Goal: Information Seeking & Learning: Check status

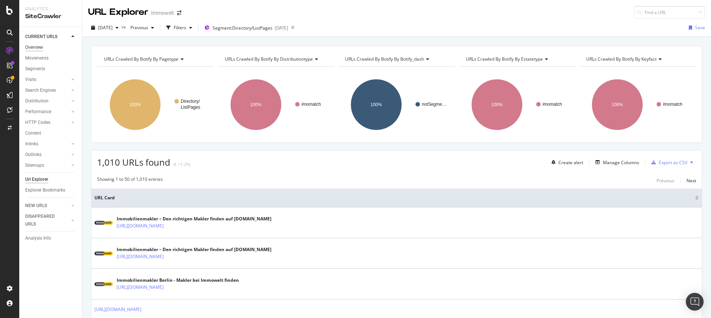
click at [40, 48] on div "Overview" at bounding box center [34, 48] width 18 height 8
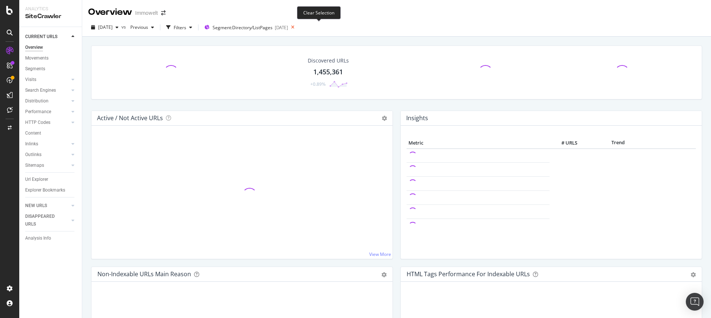
click at [297, 27] on icon at bounding box center [292, 27] width 9 height 10
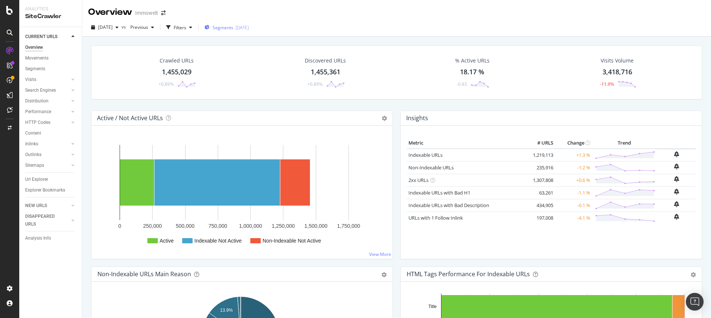
click at [249, 29] on div "[DATE]" at bounding box center [241, 27] width 13 height 6
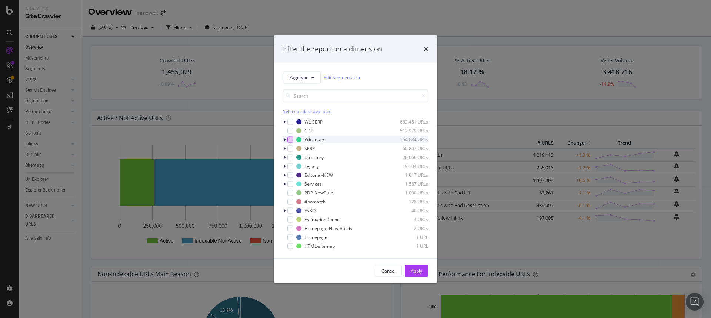
click at [288, 138] on div "modal" at bounding box center [290, 140] width 6 height 6
click at [411, 271] on div "Apply" at bounding box center [415, 271] width 11 height 6
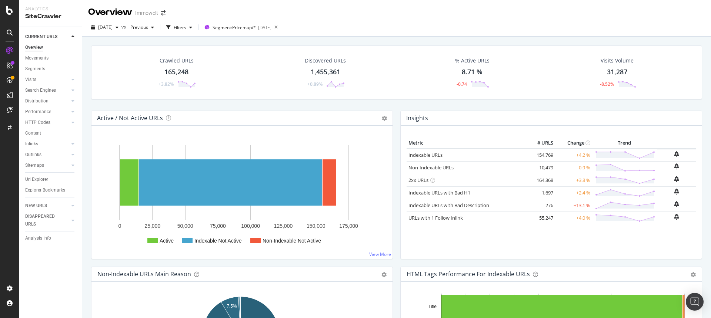
click at [463, 245] on div "Metric # URLS Change Trend Indexable URLs 154,769 +4.2 % Non-Indexable URLs 10,…" at bounding box center [550, 195] width 289 height 115
click at [45, 95] on div "LogAnalyzer" at bounding box center [41, 94] width 29 height 7
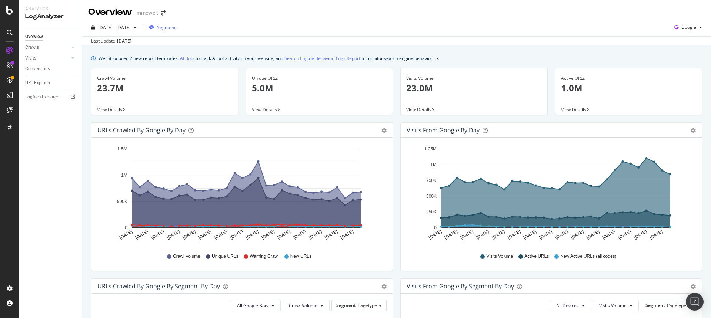
click at [178, 28] on span "Segments" at bounding box center [167, 27] width 21 height 6
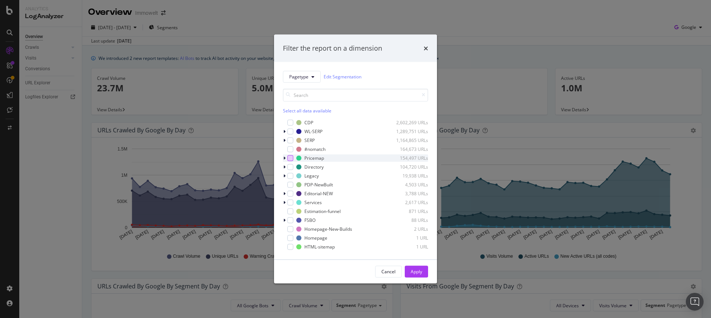
click at [290, 157] on div "modal" at bounding box center [290, 158] width 6 height 6
click at [413, 272] on div "Apply" at bounding box center [415, 272] width 11 height 6
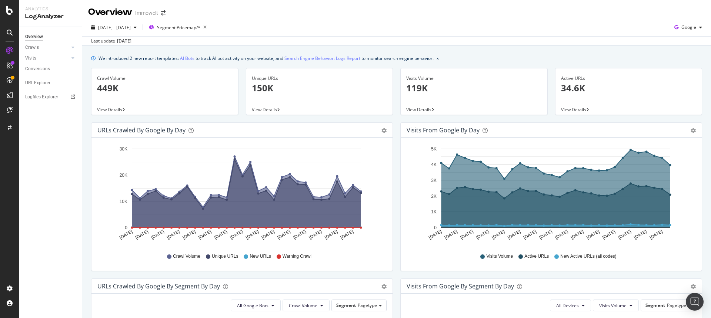
scroll to position [1, 0]
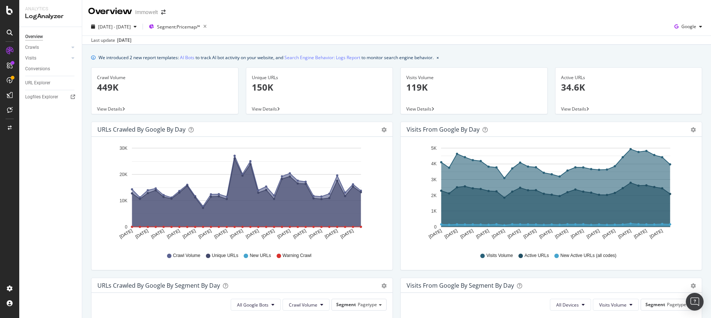
click at [314, 11] on div "Overview Immowelt" at bounding box center [396, 8] width 628 height 19
click at [38, 46] on div "Crawls" at bounding box center [32, 48] width 14 height 8
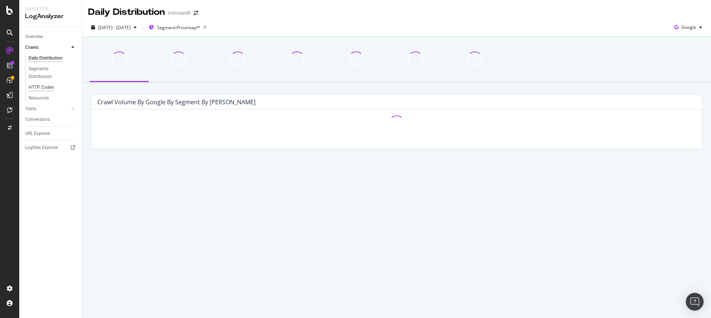
click at [45, 89] on div "HTTP Codes" at bounding box center [40, 88] width 25 height 8
